Goal: Task Accomplishment & Management: Use online tool/utility

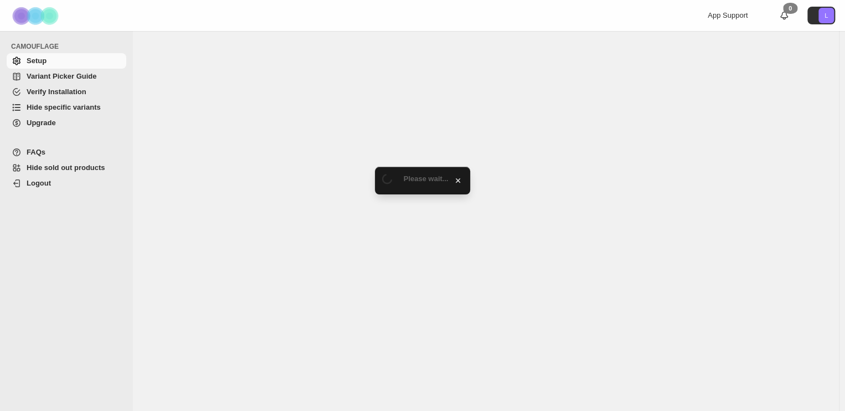
select select "******"
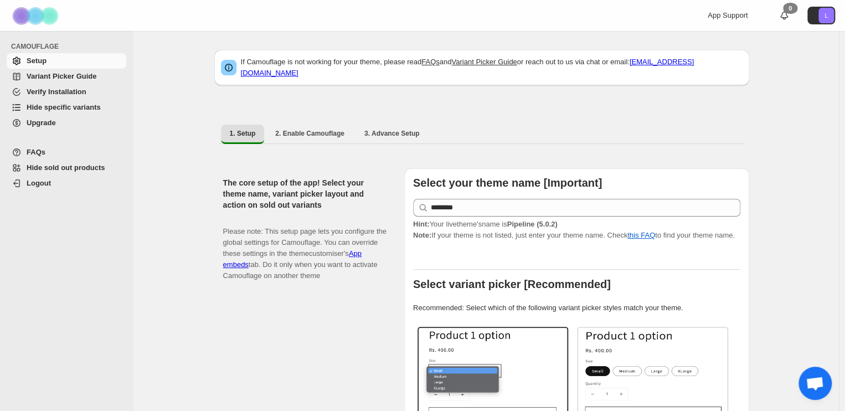
click at [42, 113] on link "Hide specific variants" at bounding box center [67, 108] width 120 height 16
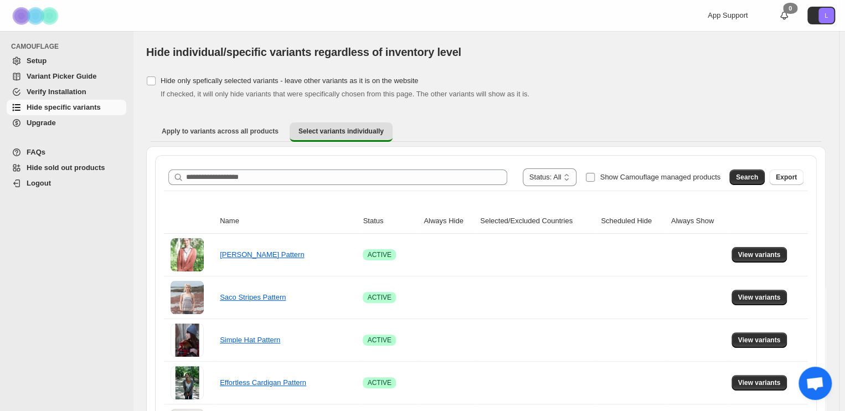
click at [688, 177] on span "Show Camouflage managed products" at bounding box center [660, 177] width 121 height 8
click at [757, 182] on button "Search" at bounding box center [746, 177] width 35 height 16
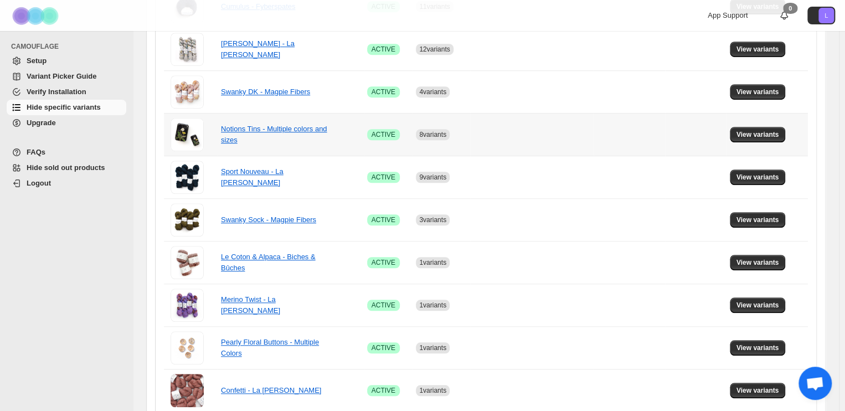
scroll to position [334, 0]
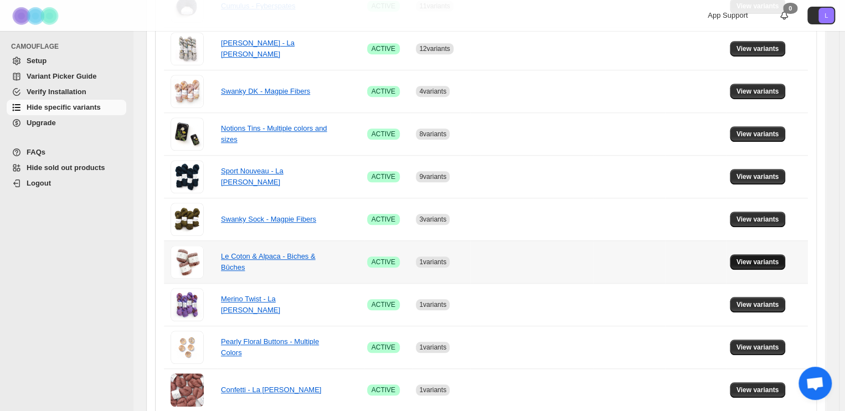
click at [766, 260] on span "View variants" at bounding box center [757, 261] width 43 height 9
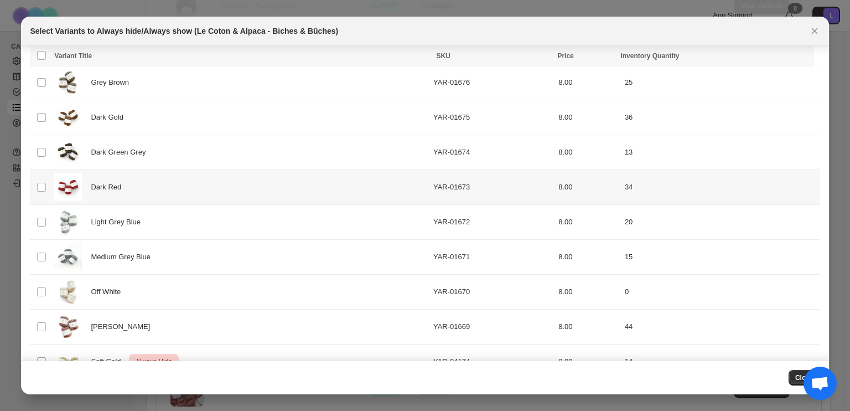
scroll to position [290, 0]
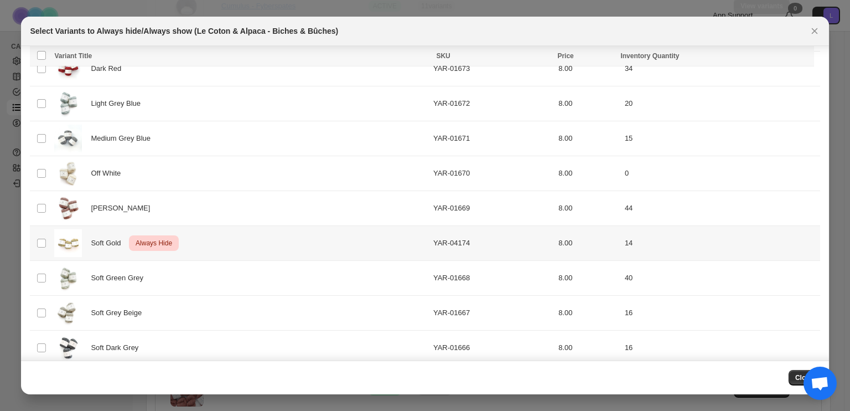
click at [36, 239] on td "Select product variant" at bounding box center [40, 242] width 21 height 35
click at [801, 57] on icon "More actions" at bounding box center [800, 57] width 2 height 2
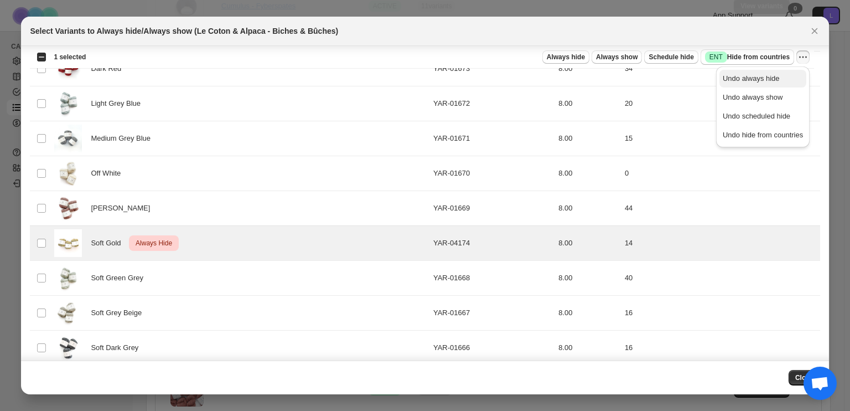
click at [771, 79] on span "Undo always hide" at bounding box center [751, 78] width 57 height 8
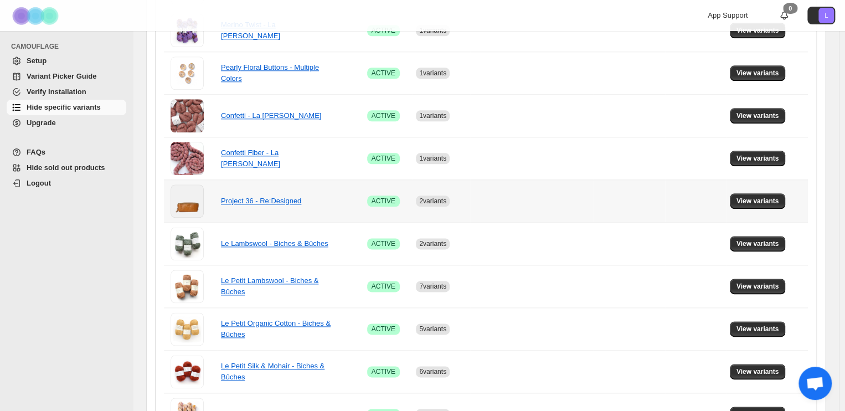
scroll to position [567, 0]
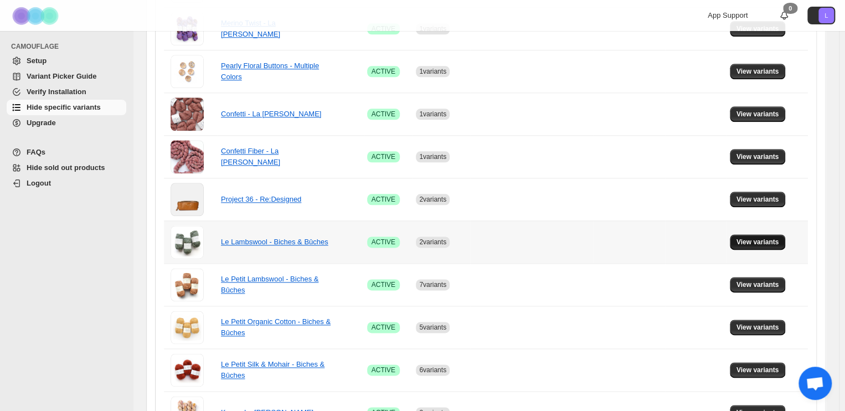
click at [750, 239] on span "View variants" at bounding box center [757, 242] width 43 height 9
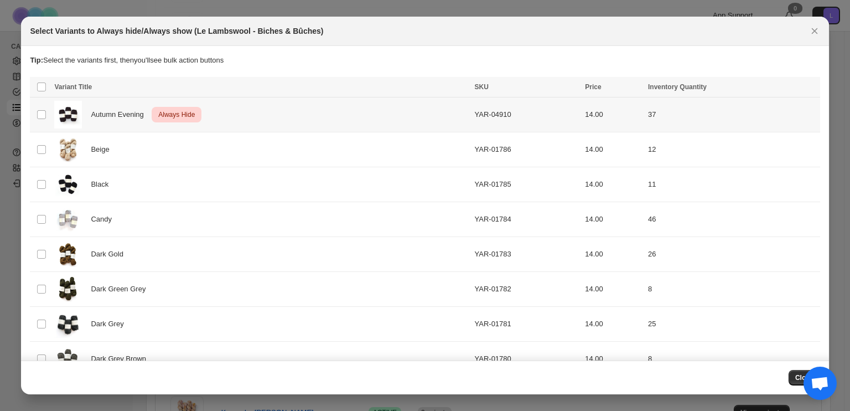
click at [261, 117] on div "Autumn Evening Critical Always Hide" at bounding box center [261, 115] width 414 height 28
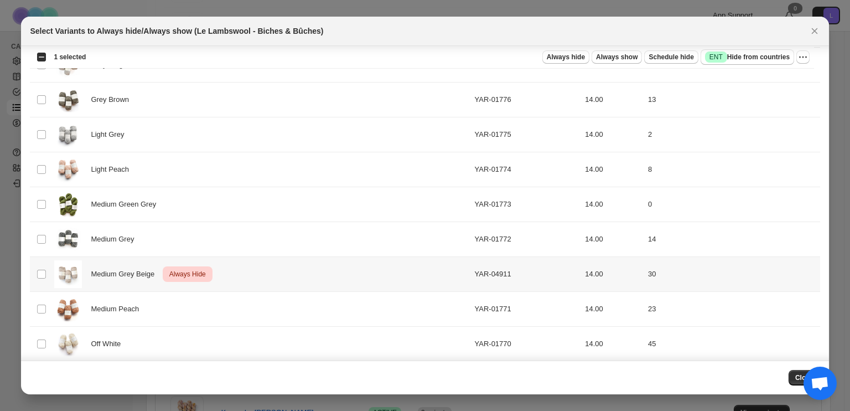
click at [281, 274] on div "Medium Grey Beige Critical Always Hide" at bounding box center [261, 274] width 414 height 28
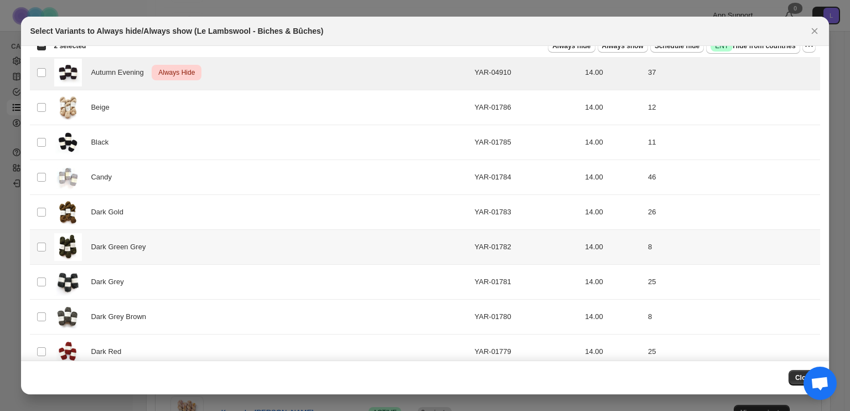
scroll to position [0, 0]
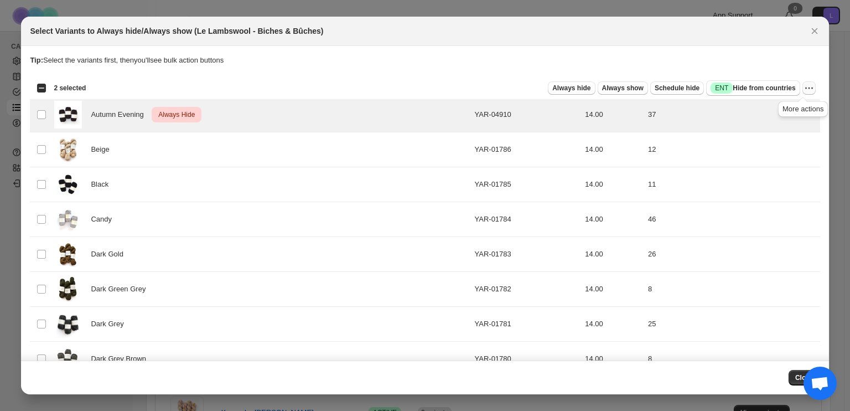
click at [804, 90] on icon "More actions" at bounding box center [809, 87] width 11 height 11
click at [772, 108] on span "Undo always hide" at bounding box center [751, 109] width 57 height 8
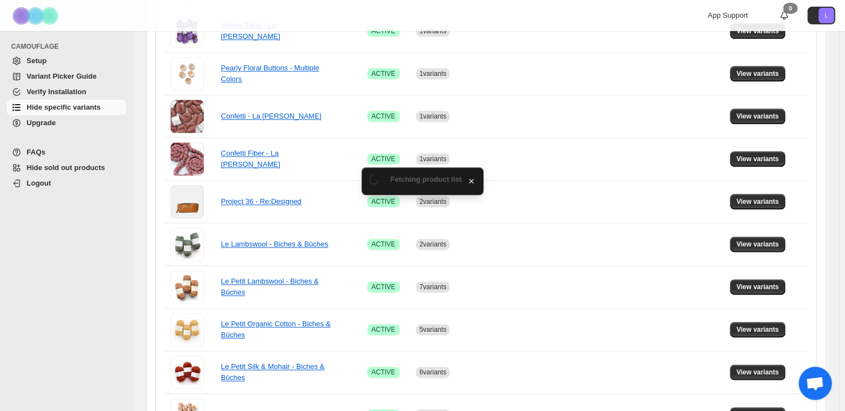
scroll to position [567, 0]
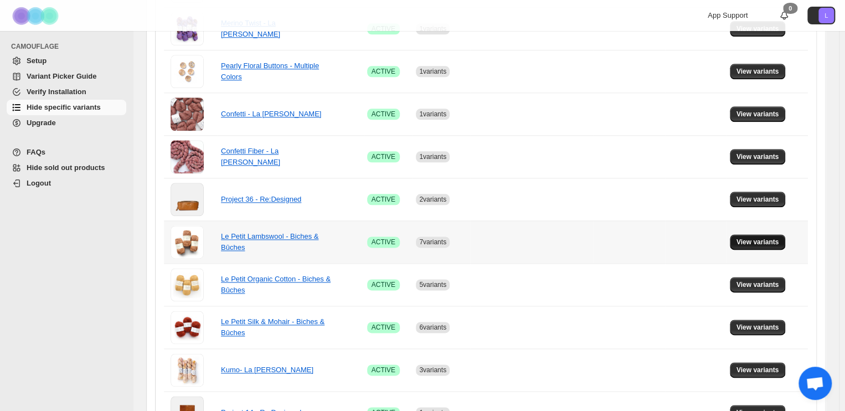
click at [784, 241] on button "View variants" at bounding box center [758, 242] width 56 height 16
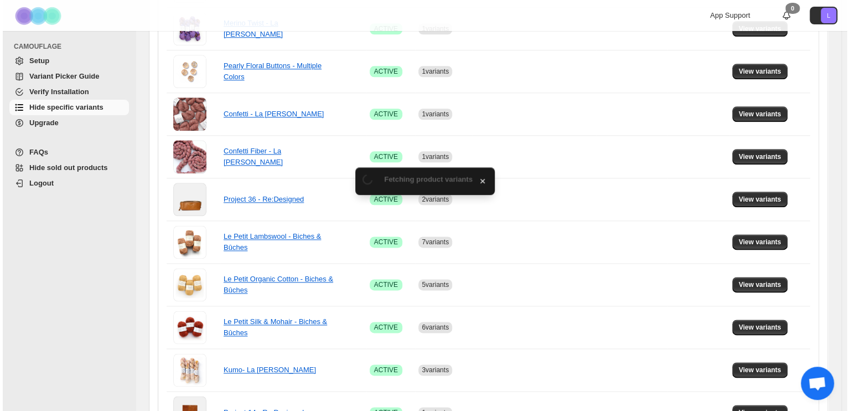
scroll to position [0, 0]
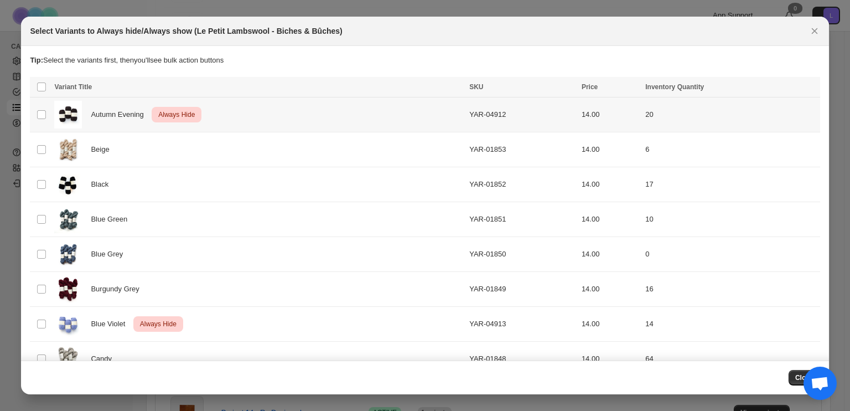
click at [269, 115] on div "Autumn Evening Critical Always Hide" at bounding box center [258, 115] width 409 height 28
click at [291, 324] on div "Blue Violet Critical Always Hide" at bounding box center [258, 324] width 409 height 28
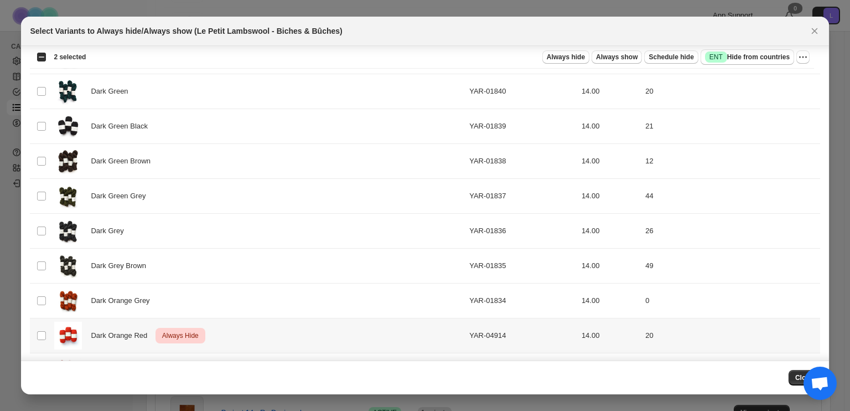
scroll to position [546, 0]
click at [291, 324] on div "Dark Orange Red Critical Always Hide" at bounding box center [258, 336] width 409 height 28
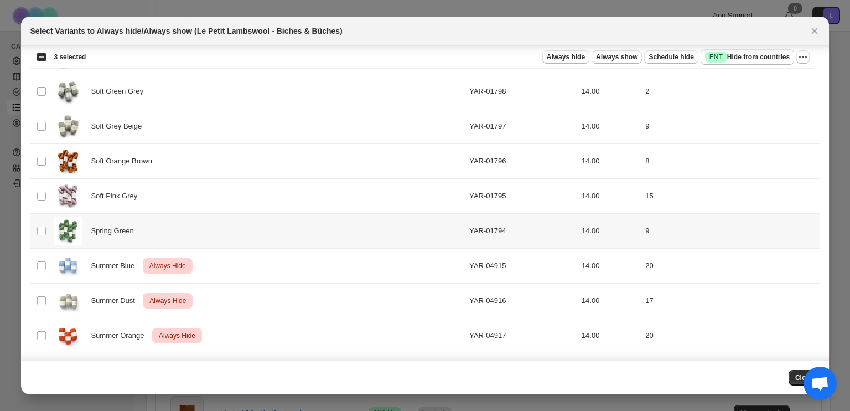
scroll to position [2046, 0]
click at [267, 257] on div "Summer Blue Critical Always Hide" at bounding box center [258, 266] width 409 height 28
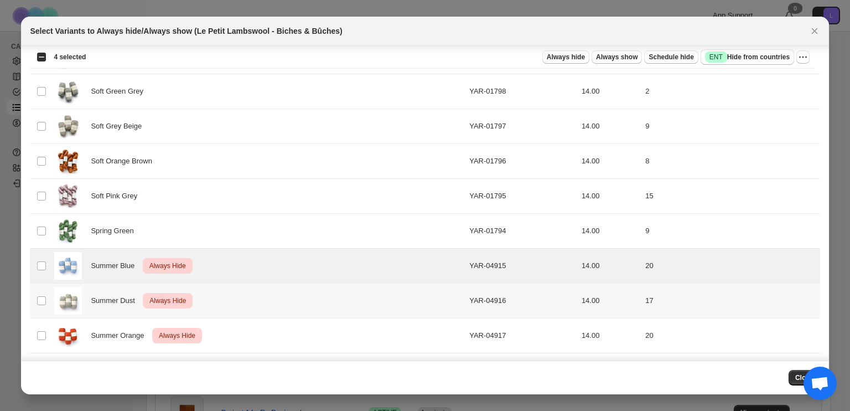
click at [278, 293] on div "Summer Dust Critical Always Hide" at bounding box center [258, 301] width 409 height 28
click at [287, 322] on div "Summer Orange Critical Always Hide" at bounding box center [258, 336] width 409 height 28
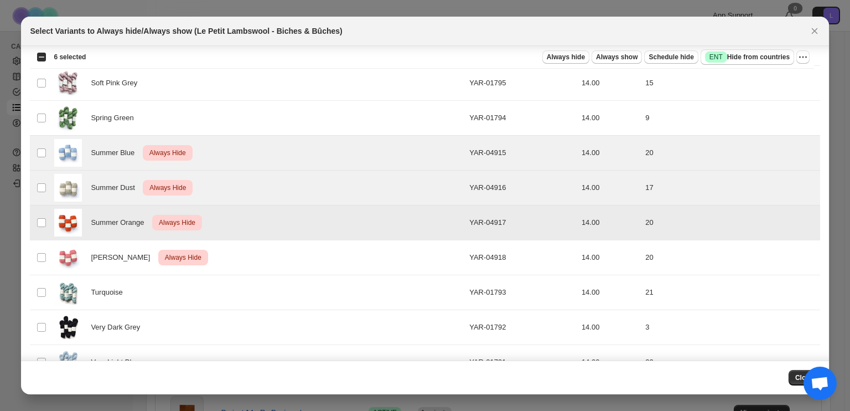
scroll to position [2186, 0]
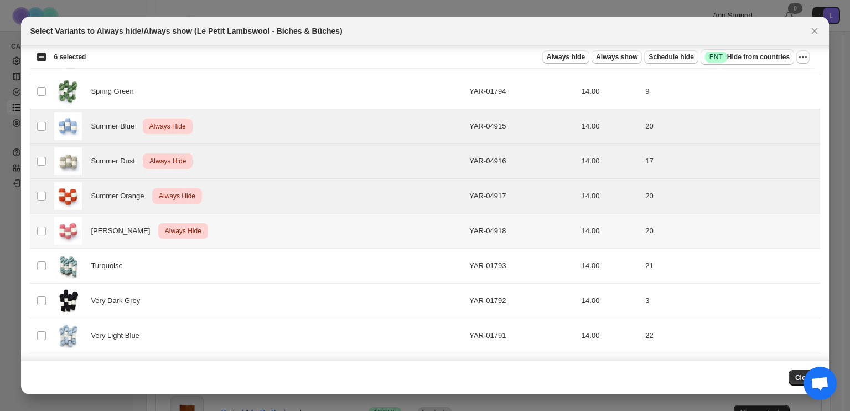
click at [274, 228] on div "Summer Rose Critical Always Hide" at bounding box center [258, 231] width 409 height 28
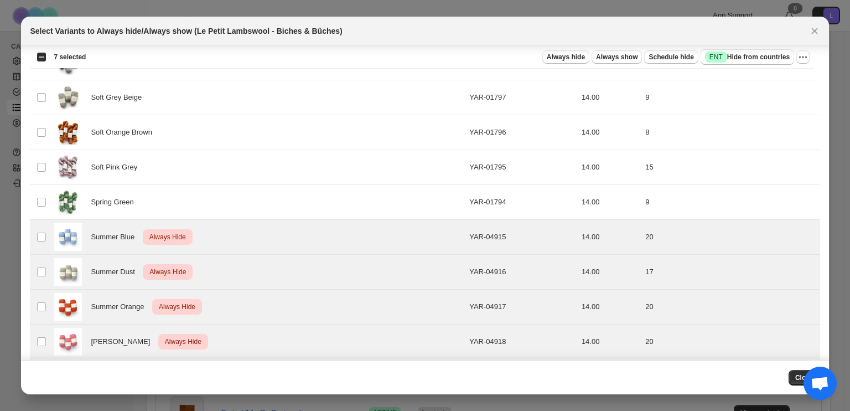
scroll to position [2075, 0]
click at [798, 60] on icon "More actions" at bounding box center [803, 56] width 11 height 11
click at [777, 75] on span "Undo always hide" at bounding box center [751, 78] width 57 height 8
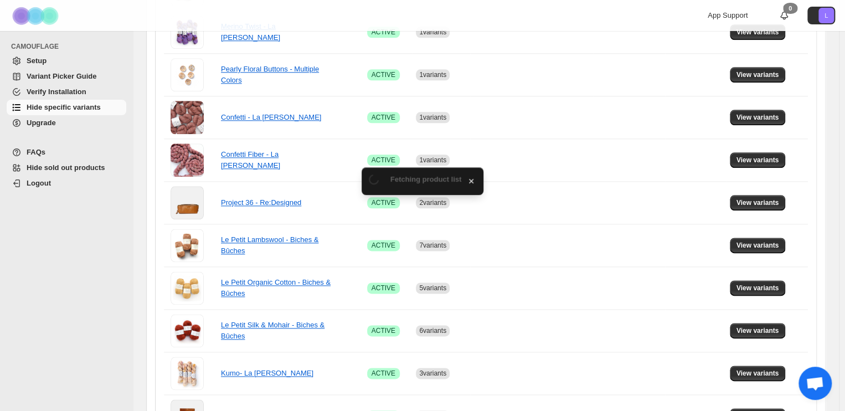
scroll to position [567, 0]
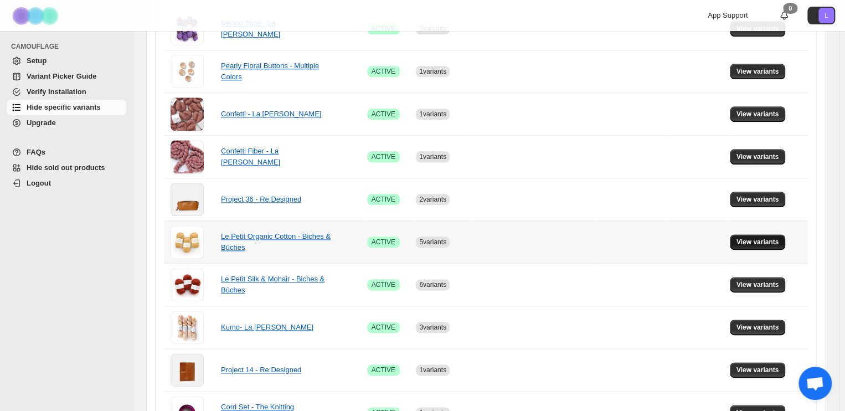
click at [771, 243] on span "View variants" at bounding box center [757, 242] width 43 height 9
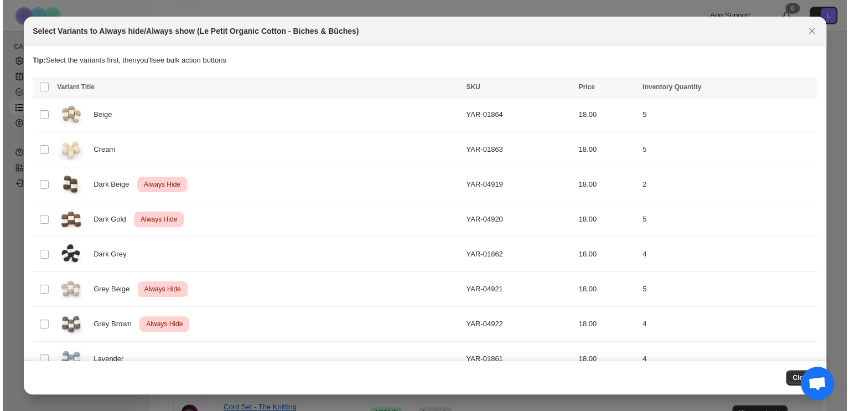
scroll to position [0, 0]
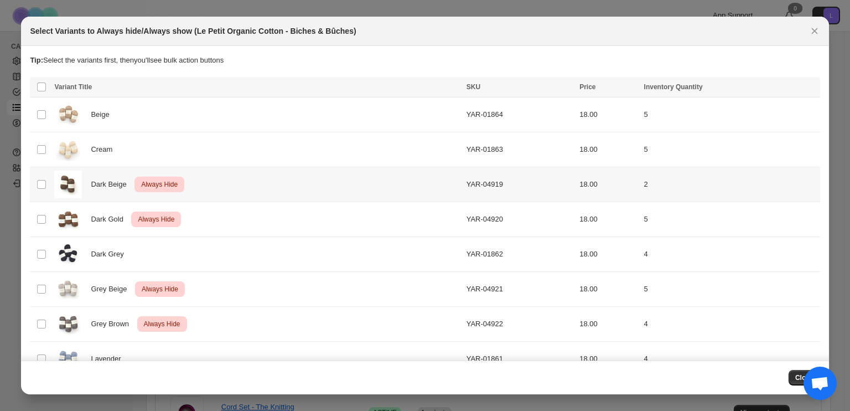
click at [247, 179] on div "Dark Beige Critical Always Hide" at bounding box center [256, 185] width 405 height 28
click at [256, 219] on div "Dark Gold Critical Always Hide" at bounding box center [256, 219] width 405 height 28
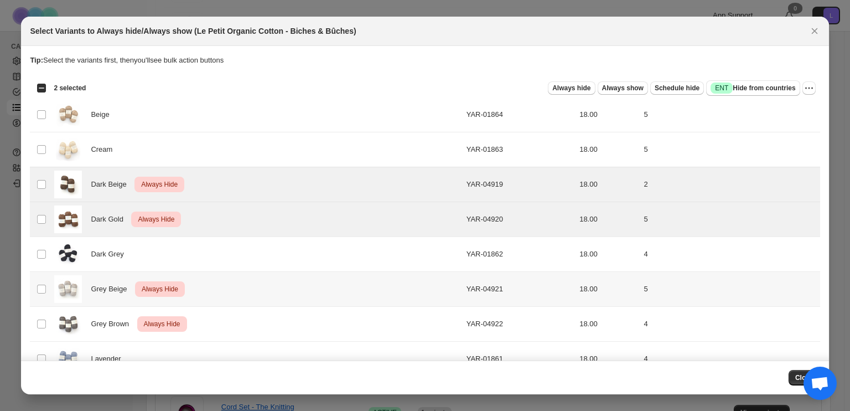
click at [247, 288] on div "Grey Beige Critical Always Hide" at bounding box center [256, 289] width 405 height 28
click at [251, 319] on div "Grey Brown Critical Always Hide" at bounding box center [256, 324] width 405 height 28
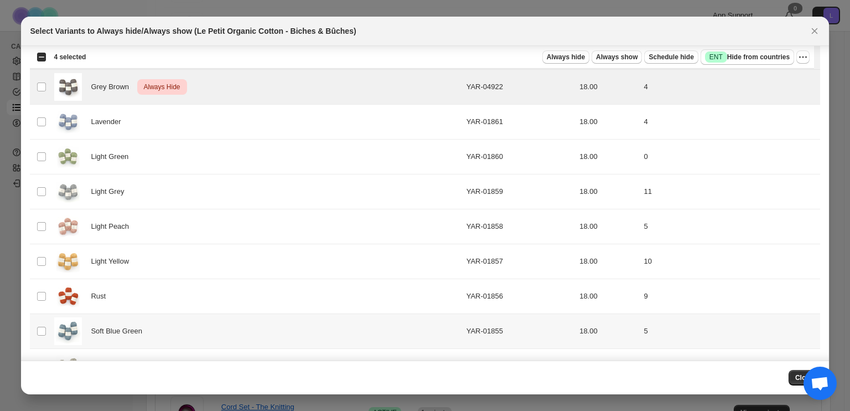
scroll to position [301, 0]
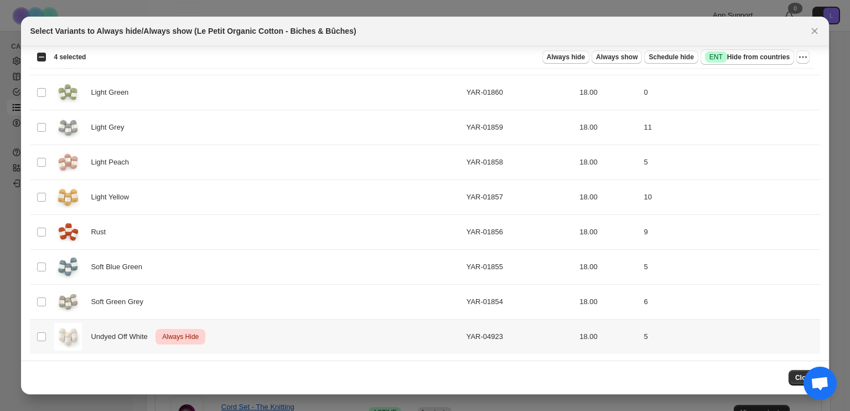
click at [252, 323] on div "Undyed Off White Critical Always Hide" at bounding box center [256, 337] width 405 height 28
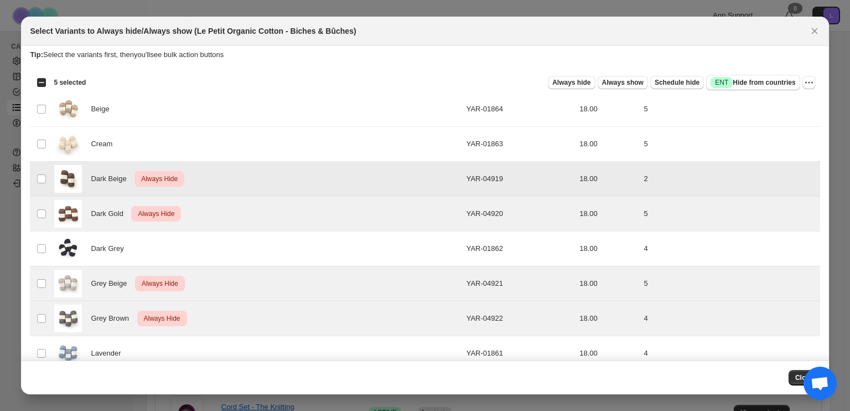
scroll to position [0, 0]
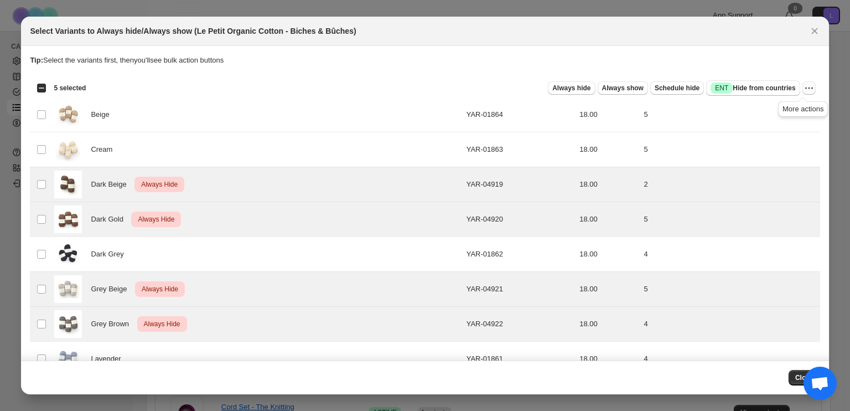
click at [808, 93] on icon "More actions" at bounding box center [809, 87] width 11 height 11
click at [777, 109] on span "Undo always hide" at bounding box center [751, 109] width 57 height 8
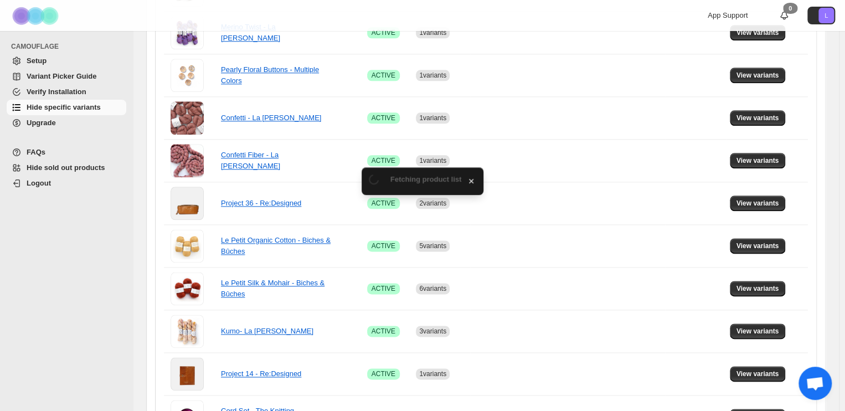
scroll to position [567, 0]
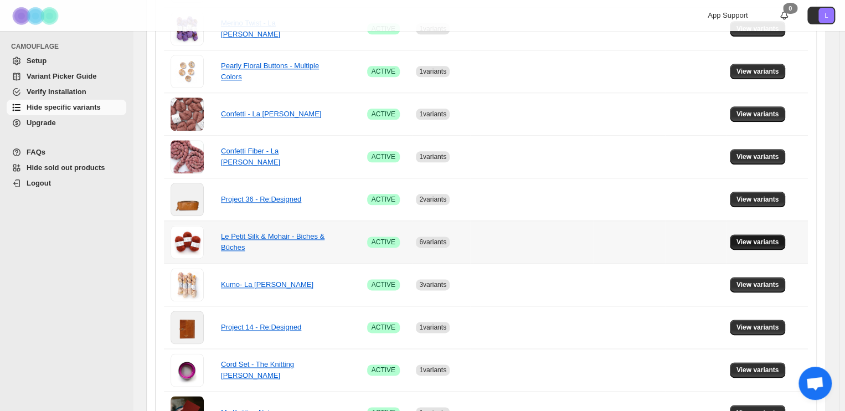
click at [766, 238] on span "View variants" at bounding box center [757, 242] width 43 height 9
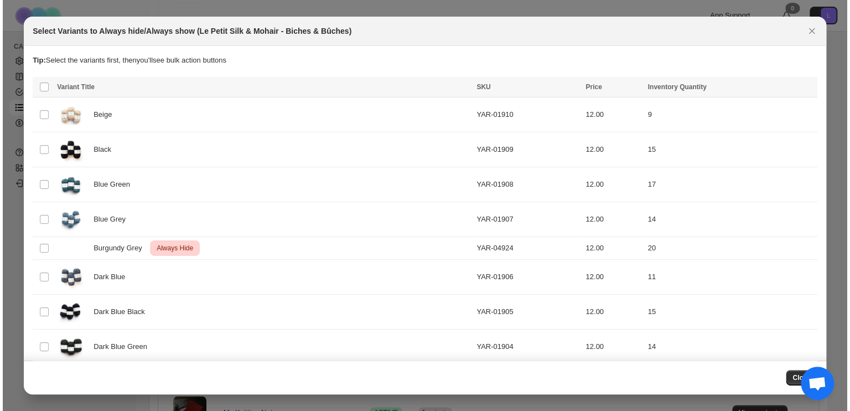
scroll to position [0, 0]
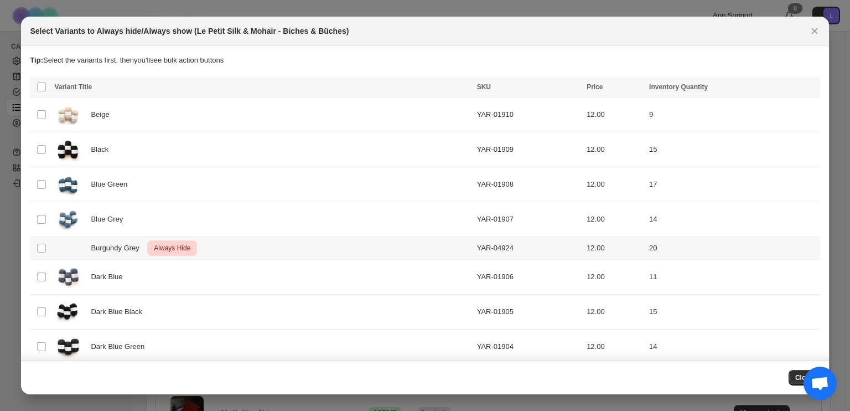
click at [328, 244] on div "Burgundy Grey Critical Always Hide" at bounding box center [262, 248] width 416 height 16
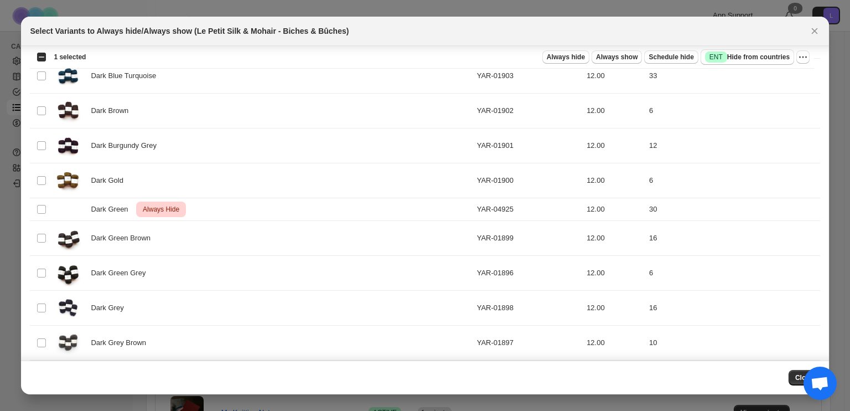
scroll to position [307, 0]
click at [305, 208] on div "Dark Green Critical Always Hide" at bounding box center [262, 208] width 416 height 16
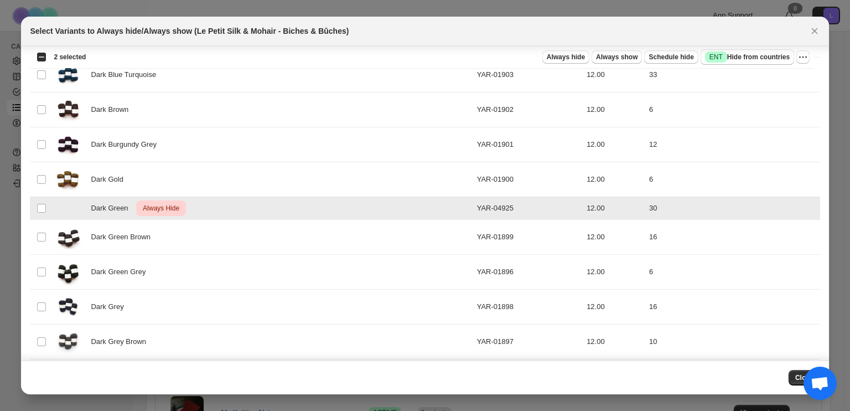
click at [277, 204] on div "Dark Green Critical Always Hide" at bounding box center [262, 208] width 416 height 16
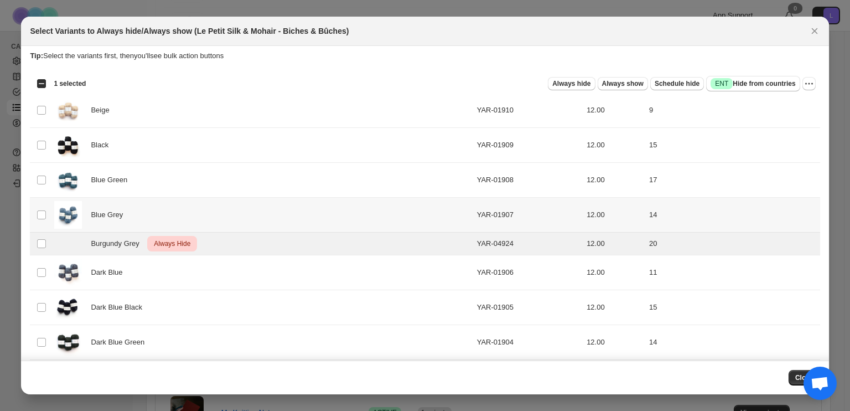
scroll to position [0, 0]
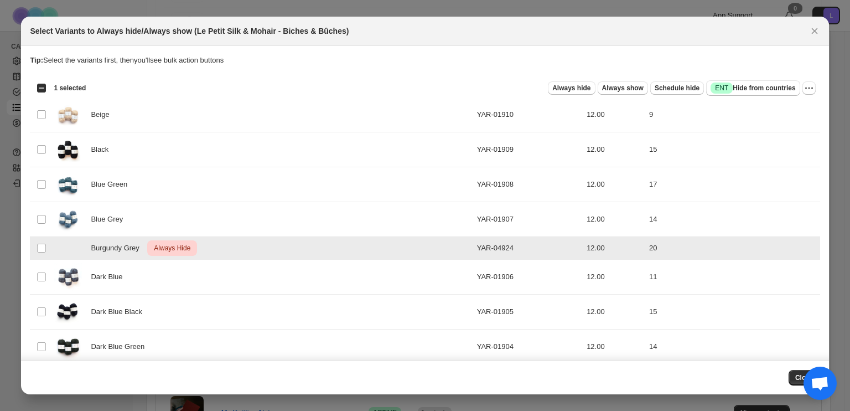
click at [250, 245] on div "Burgundy Grey Critical Always Hide" at bounding box center [262, 248] width 416 height 16
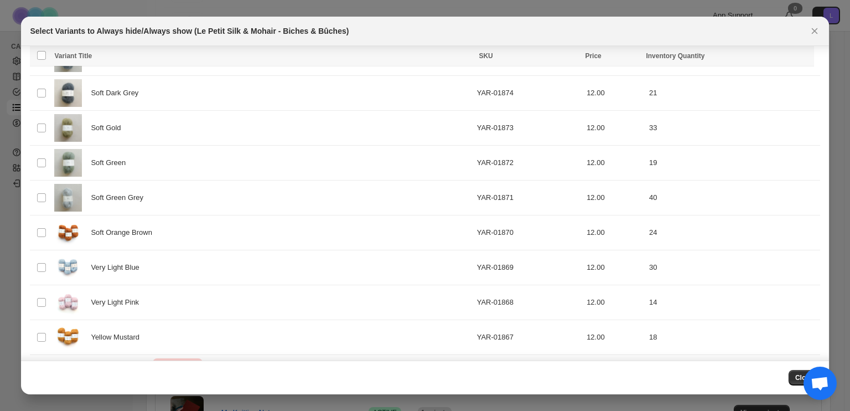
scroll to position [1410, 0]
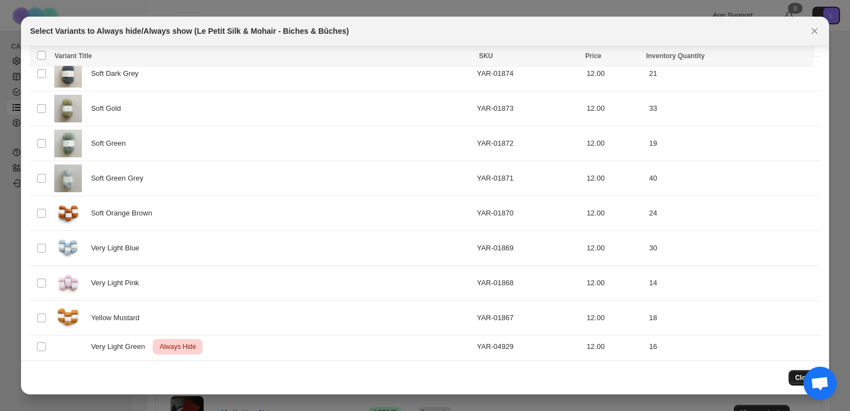
click at [797, 375] on button "Close" at bounding box center [805, 378] width 32 height 16
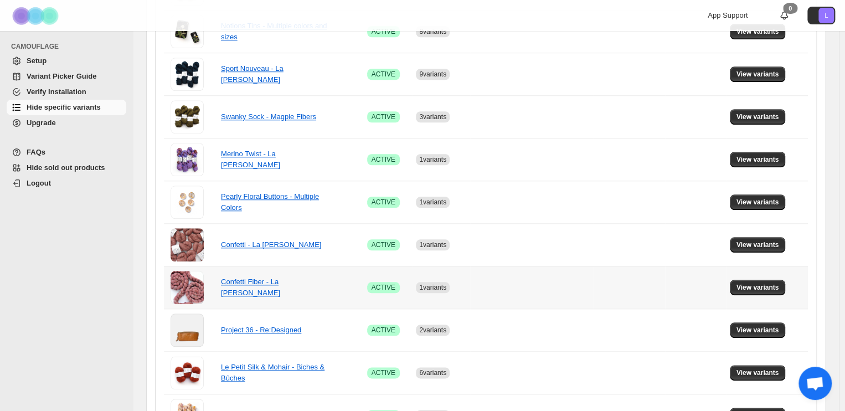
scroll to position [638, 0]
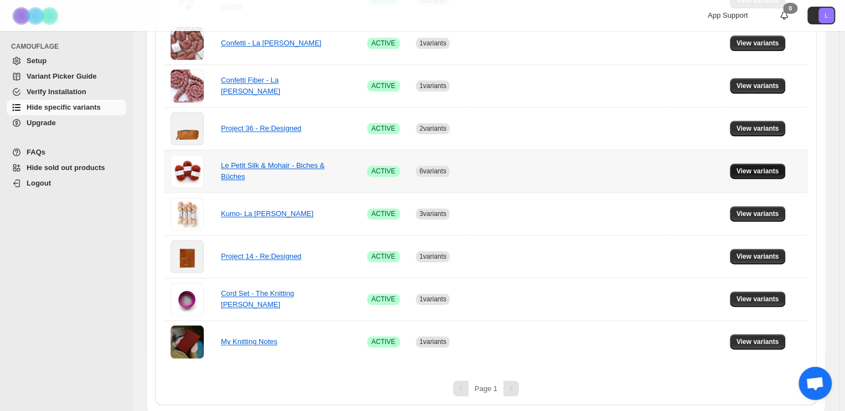
click at [766, 167] on span "View variants" at bounding box center [757, 171] width 43 height 9
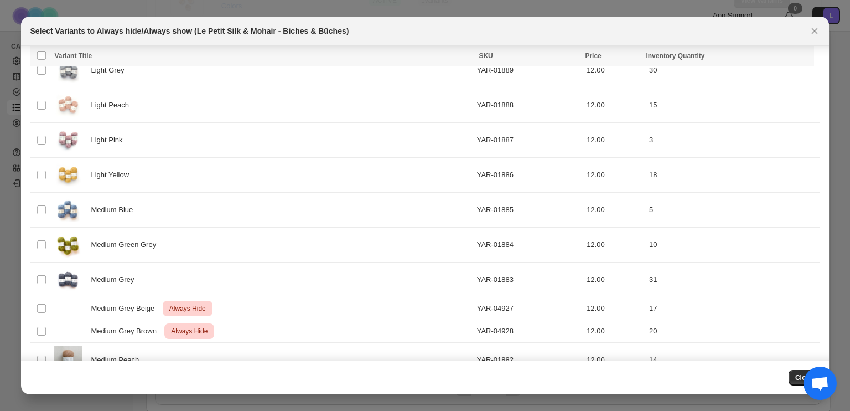
scroll to position [845, 0]
click at [813, 30] on icon "Close" at bounding box center [815, 31] width 6 height 6
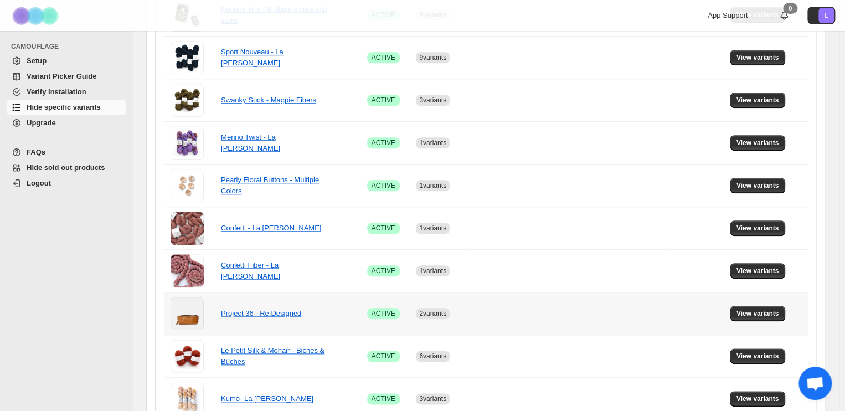
scroll to position [0, 0]
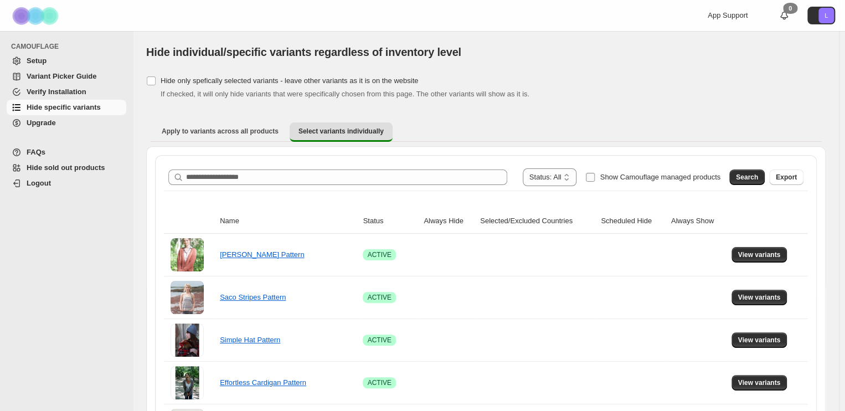
click at [647, 177] on span "Show Camouflage managed products" at bounding box center [660, 177] width 121 height 8
click at [745, 179] on span "Search" at bounding box center [747, 177] width 22 height 9
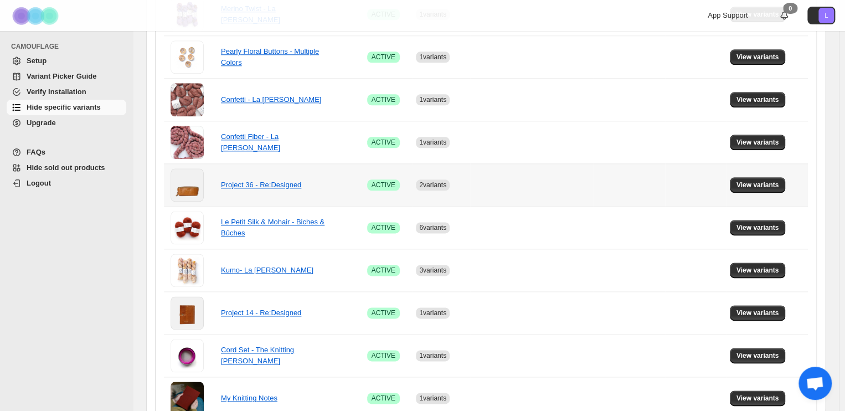
scroll to position [638, 0]
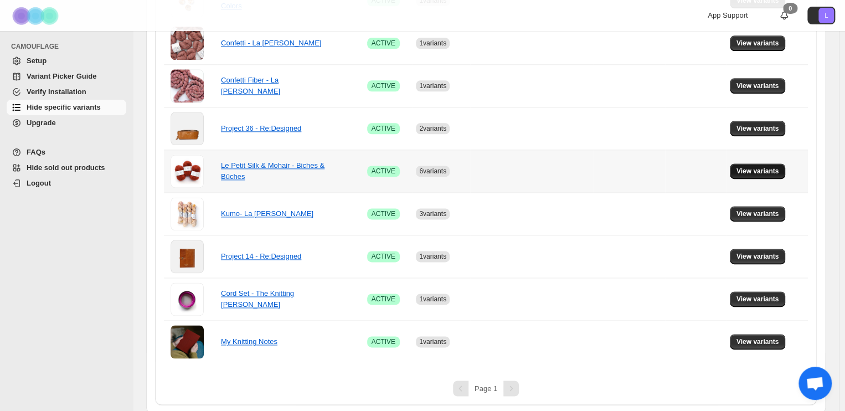
click at [755, 172] on span "View variants" at bounding box center [757, 171] width 43 height 9
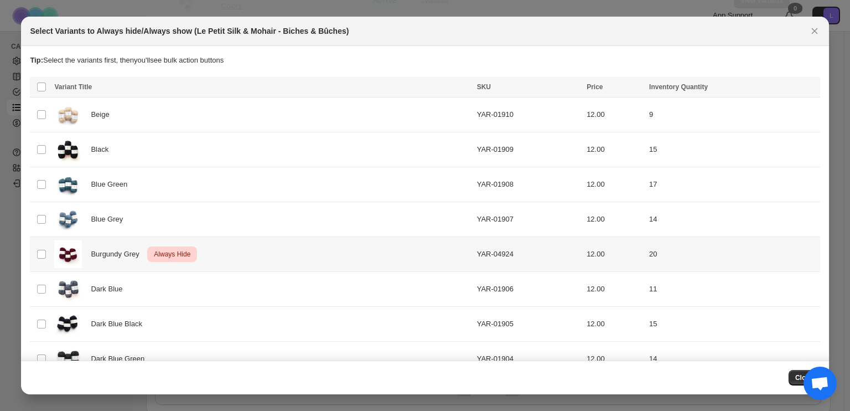
click at [277, 252] on div "Burgundy Grey Critical Always Hide" at bounding box center [262, 254] width 416 height 28
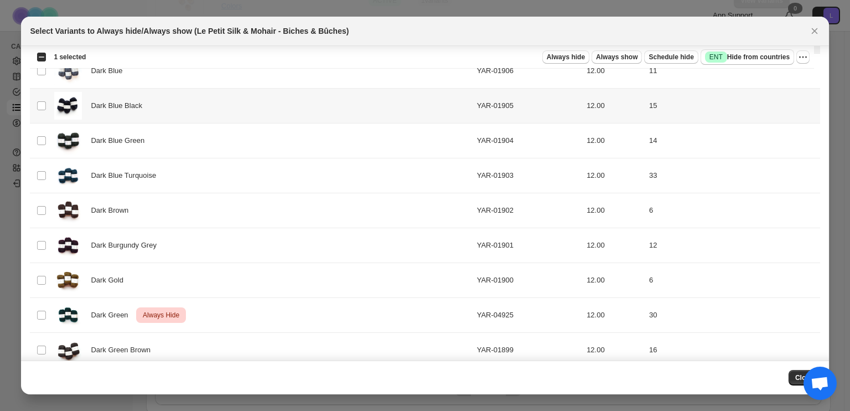
scroll to position [221, 0]
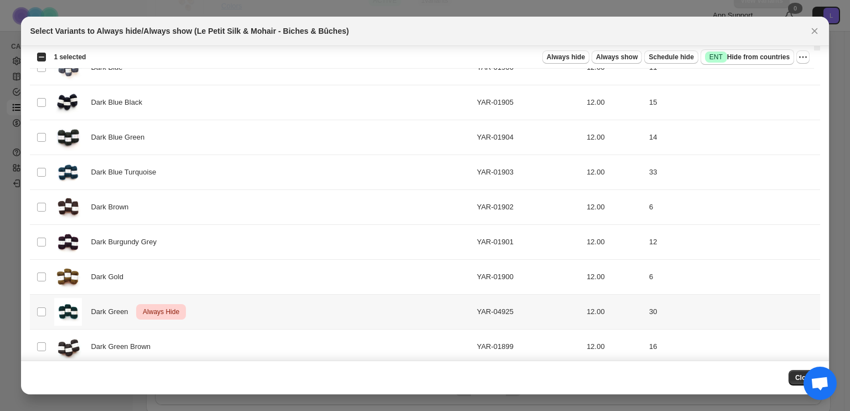
click at [250, 295] on td "Dark Green Critical Always Hide" at bounding box center [262, 312] width 422 height 35
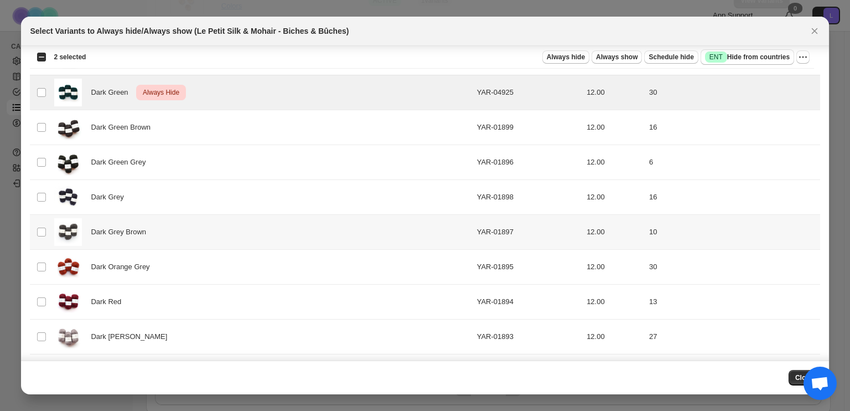
scroll to position [673, 0]
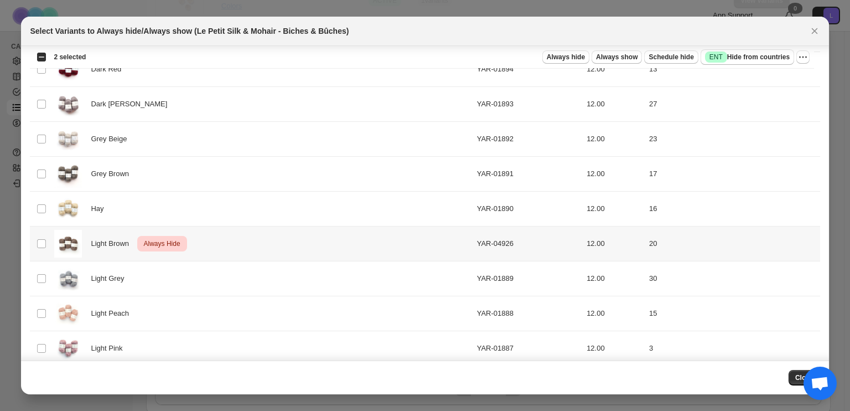
click at [275, 239] on div "Light Brown Critical Always Hide" at bounding box center [262, 244] width 416 height 28
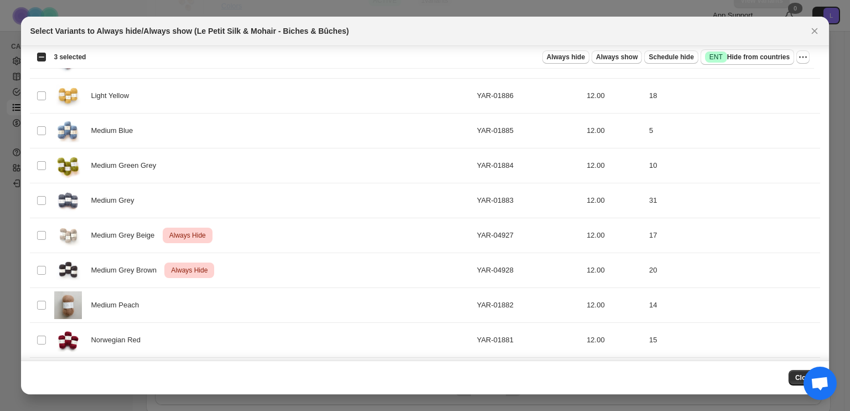
scroll to position [961, 0]
click at [275, 239] on div "Medium Grey Beige Critical Always Hide" at bounding box center [262, 235] width 416 height 28
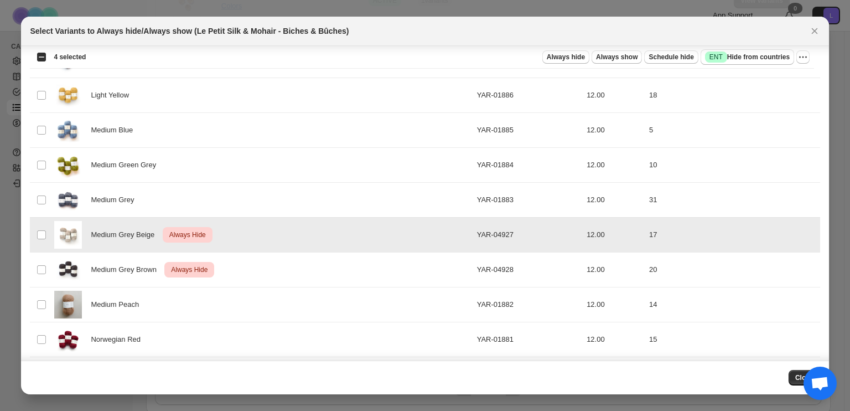
click at [280, 259] on div "Medium Grey Brown Critical Always Hide" at bounding box center [262, 270] width 416 height 28
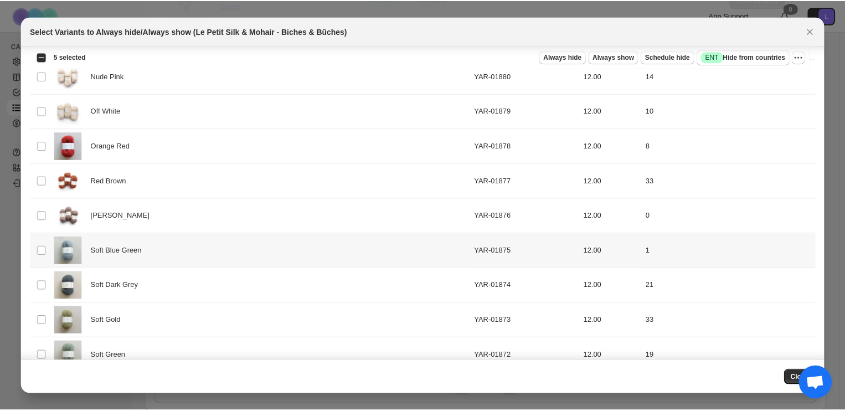
scroll to position [1483, 0]
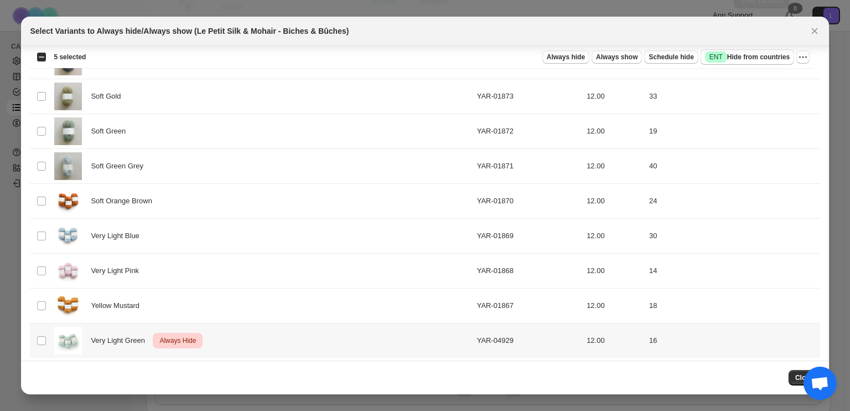
click at [237, 336] on div "Very Light Green Critical Always Hide" at bounding box center [262, 341] width 416 height 28
click at [807, 56] on icon "More actions" at bounding box center [803, 56] width 11 height 11
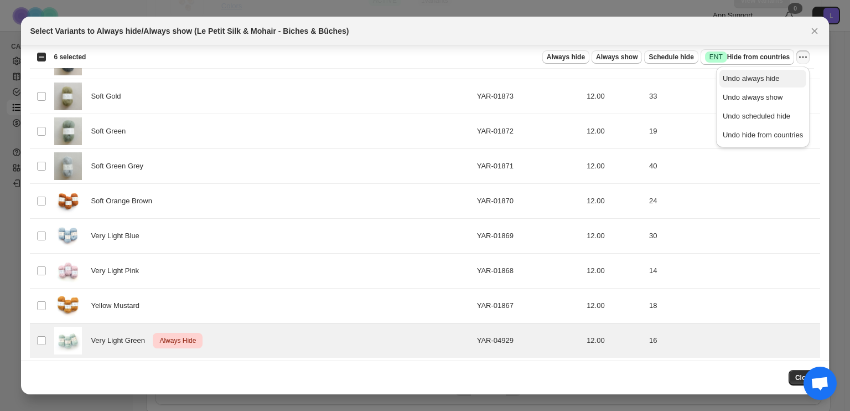
click at [775, 73] on span "Undo always hide" at bounding box center [763, 78] width 80 height 11
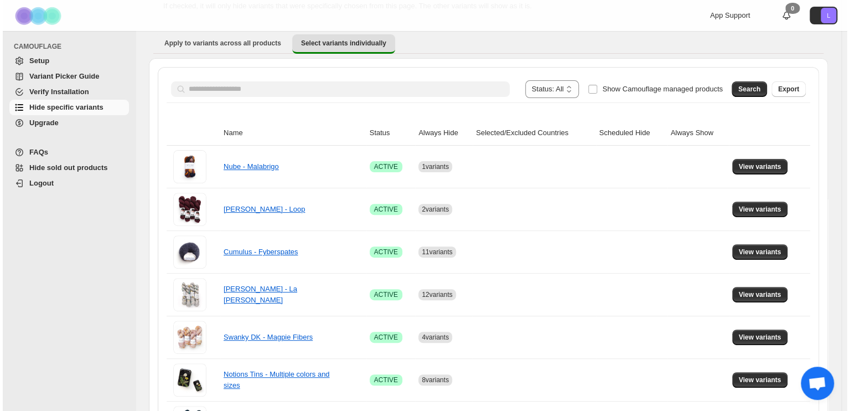
scroll to position [0, 0]
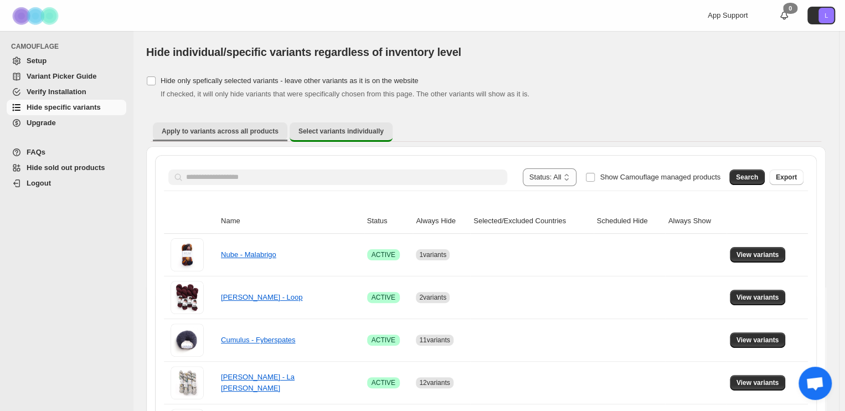
click at [161, 126] on button "Apply to variants across all products" at bounding box center [220, 131] width 135 height 18
